Goal: Navigation & Orientation: Find specific page/section

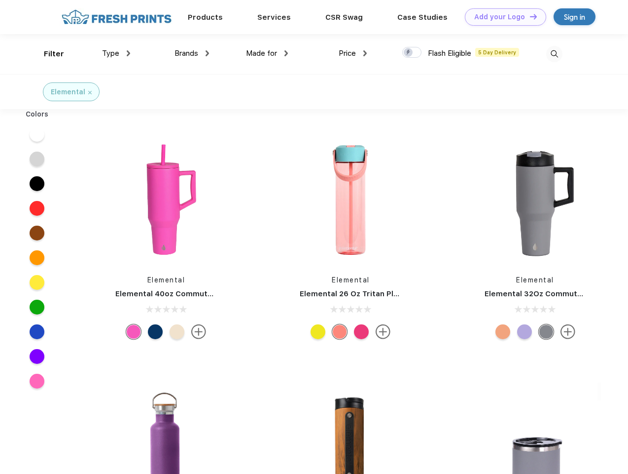
click at [502, 17] on link "Add your Logo Design Tool" at bounding box center [505, 16] width 81 height 17
click at [0, 0] on div "Design Tool" at bounding box center [0, 0] width 0 height 0
click at [529, 16] on link "Add your Logo Design Tool" at bounding box center [505, 16] width 81 height 17
click at [47, 54] on div "Filter" at bounding box center [54, 53] width 20 height 11
click at [116, 53] on span "Type" at bounding box center [110, 53] width 17 height 9
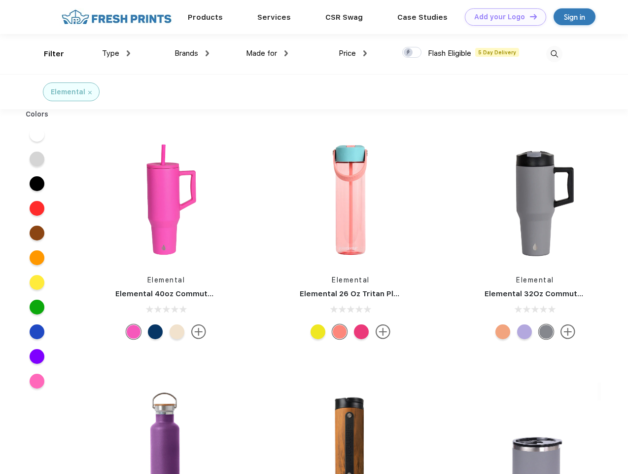
click at [192, 53] on span "Brands" at bounding box center [187, 53] width 24 height 9
click at [267, 53] on span "Made for" at bounding box center [261, 53] width 31 height 9
click at [353, 53] on span "Price" at bounding box center [347, 53] width 17 height 9
click at [412, 53] on div at bounding box center [412, 52] width 19 height 11
click at [409, 53] on input "checkbox" at bounding box center [406, 49] width 6 height 6
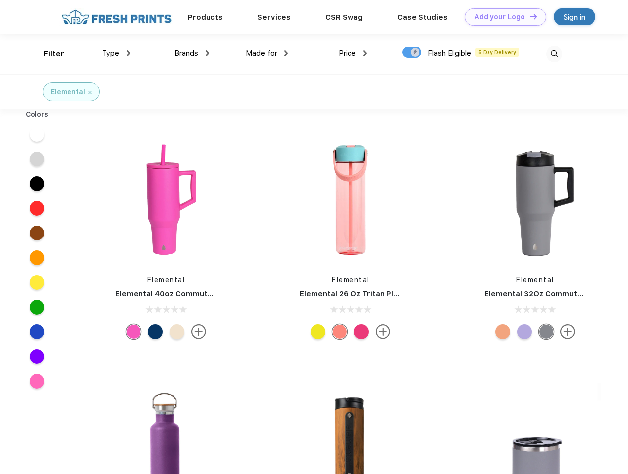
click at [554, 54] on img at bounding box center [555, 54] width 16 height 16
